Goal: Entertainment & Leisure: Consume media (video, audio)

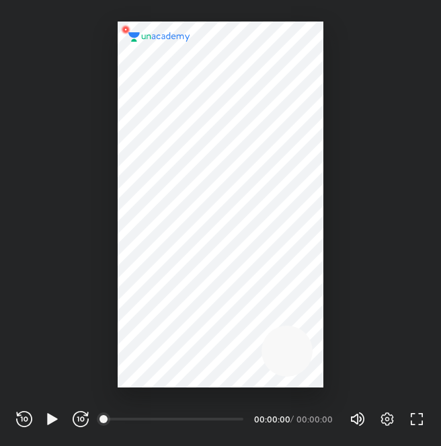
scroll to position [446, 441]
drag, startPoint x: 389, startPoint y: 430, endPoint x: 389, endPoint y: 423, distance: 6.8
click at [389, 423] on div "REWIND (J) PLAY (K) FORWARD (L) 00:00 00:00:00 / 00:00:00 Volume (M) 100% Setti…" at bounding box center [220, 416] width 441 height 59
click at [389, 423] on icon "button" at bounding box center [387, 419] width 16 height 16
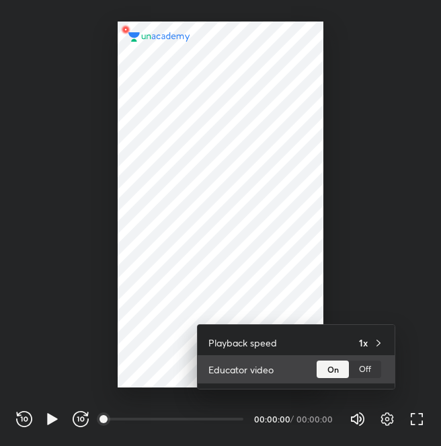
click at [359, 368] on div "Off" at bounding box center [365, 368] width 32 height 17
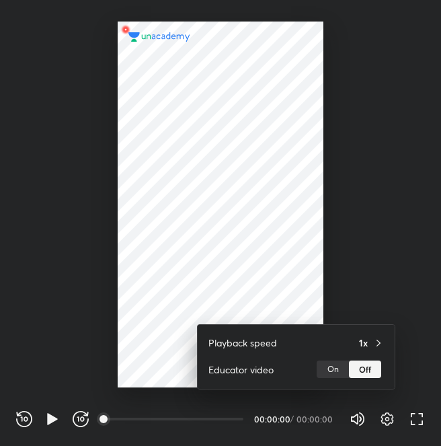
click at [397, 208] on div at bounding box center [220, 223] width 441 height 446
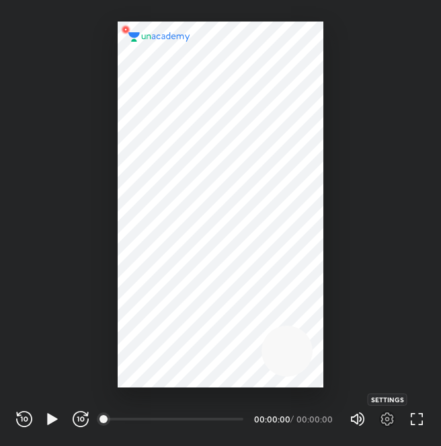
click at [391, 415] on icon "button" at bounding box center [387, 418] width 13 height 13
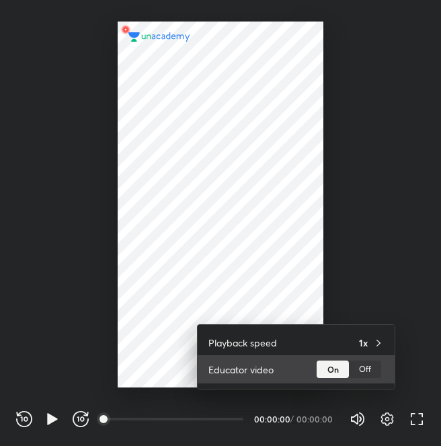
click at [360, 368] on div "Off" at bounding box center [365, 368] width 32 height 17
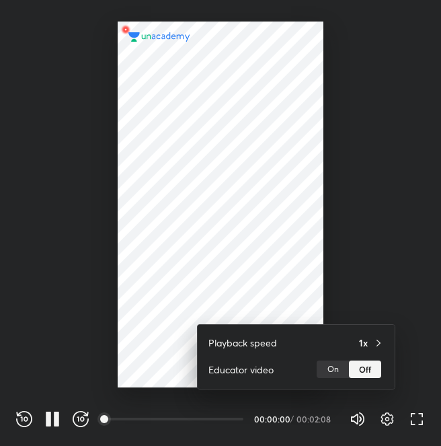
click at [309, 229] on div at bounding box center [220, 223] width 441 height 446
